Goal: Information Seeking & Learning: Learn about a topic

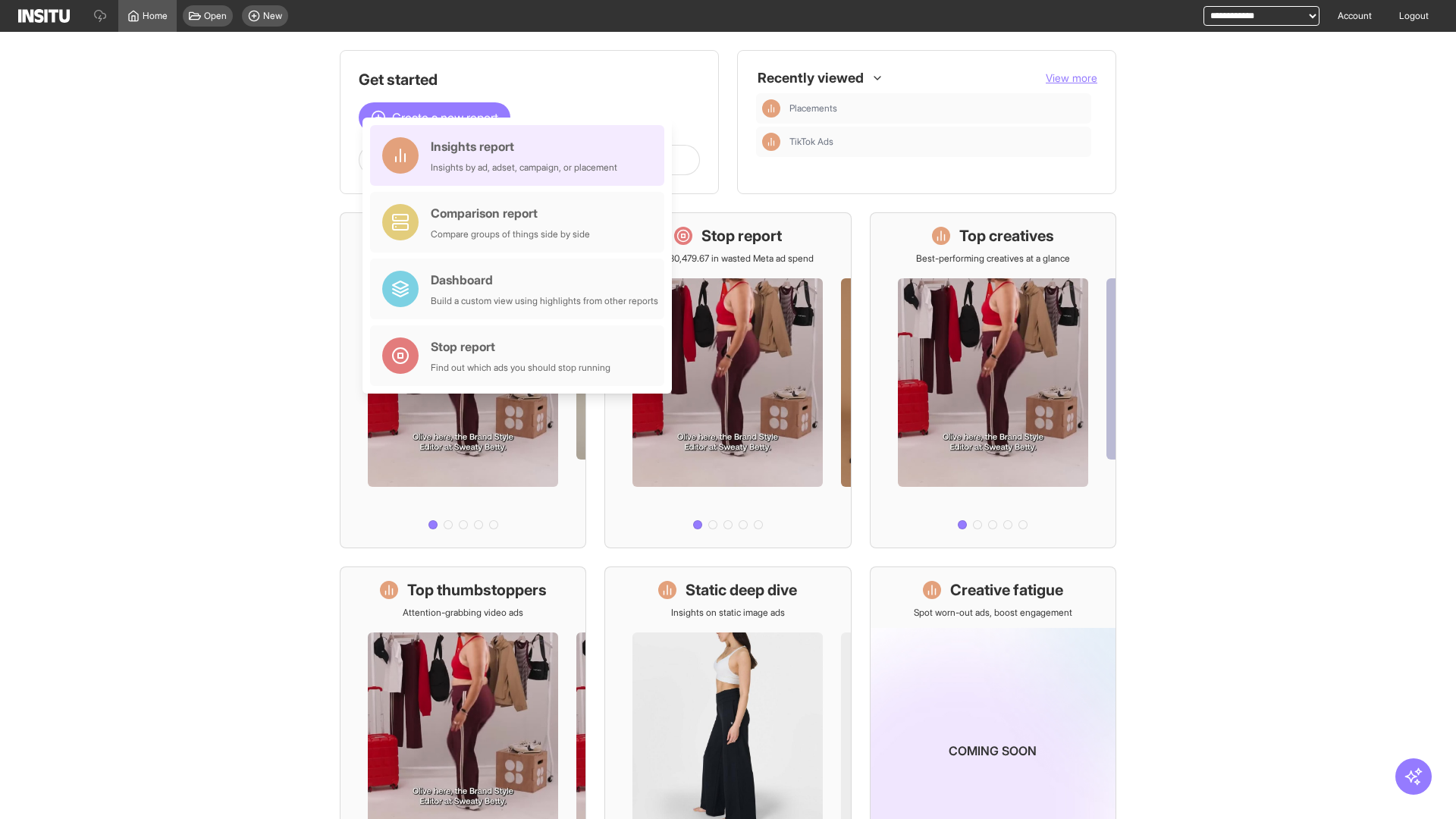
click at [521, 156] on div "Insights report Insights by ad, adset, campaign, or placement" at bounding box center [523, 155] width 187 height 36
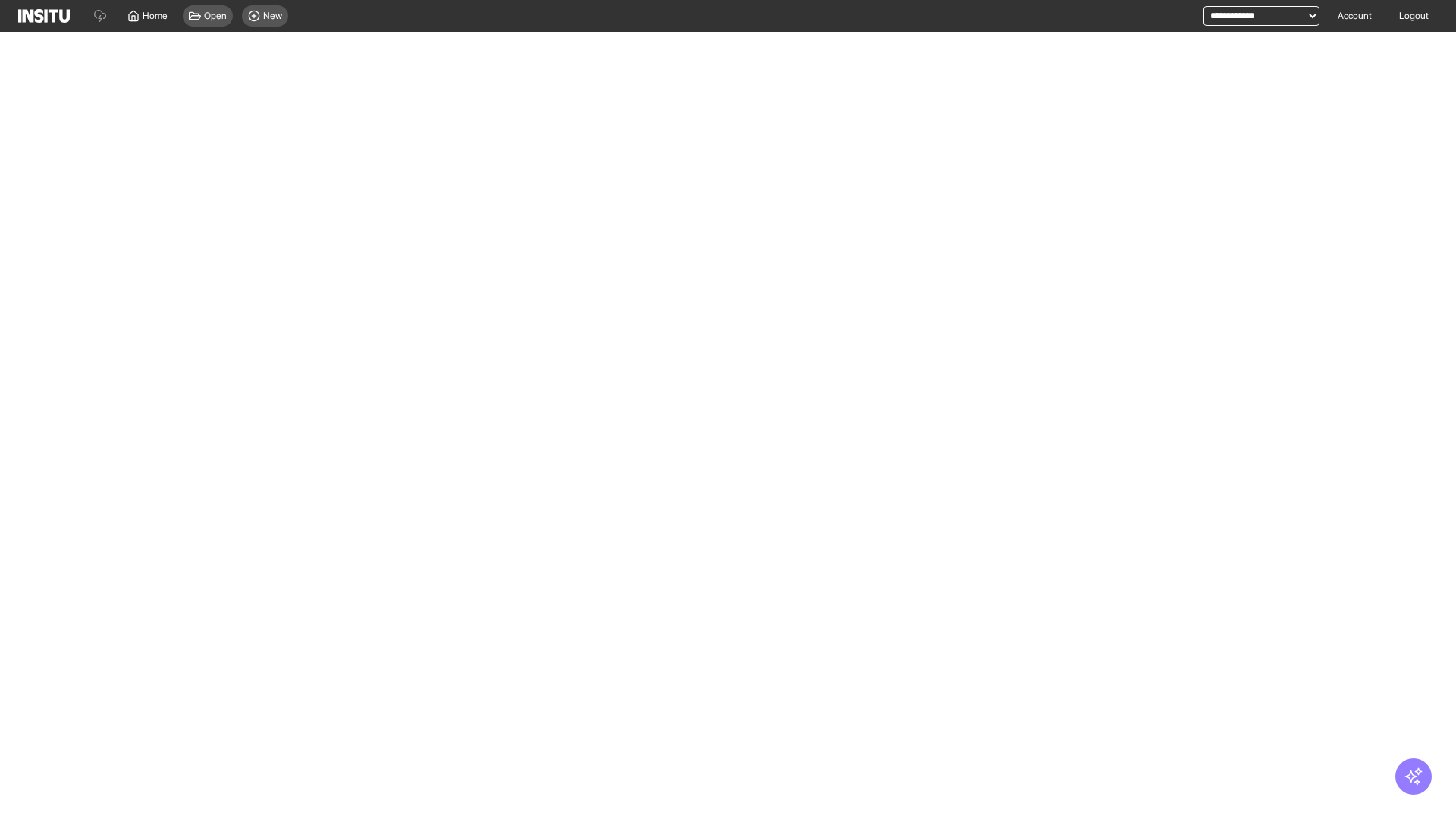
select select "**"
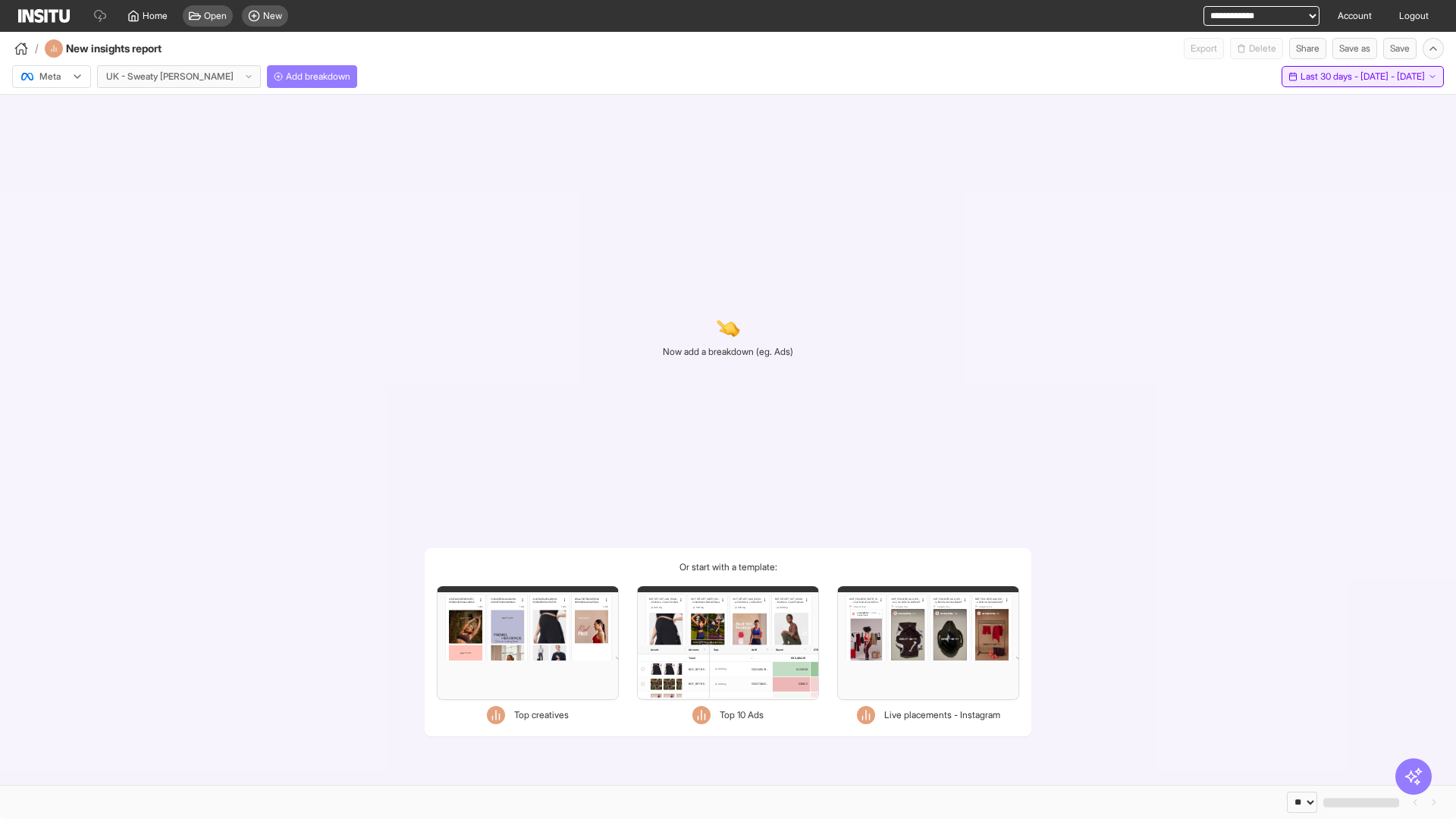
click at [1327, 77] on span "Last 30 days - [DATE] - [DATE]" at bounding box center [1362, 76] width 124 height 12
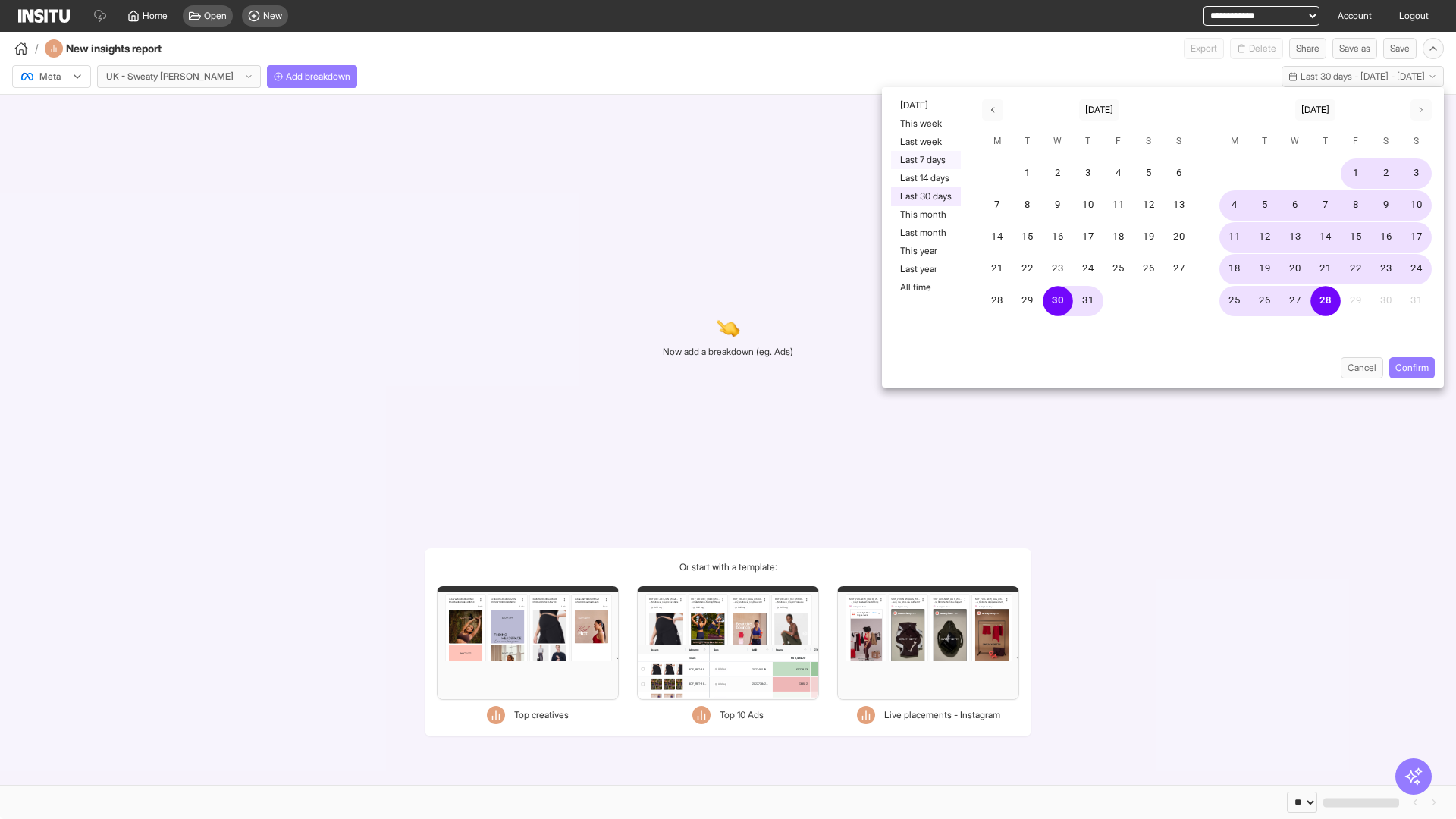
click at [924, 160] on button "Last 7 days" at bounding box center [926, 160] width 70 height 19
